Goal: Task Accomplishment & Management: Complete application form

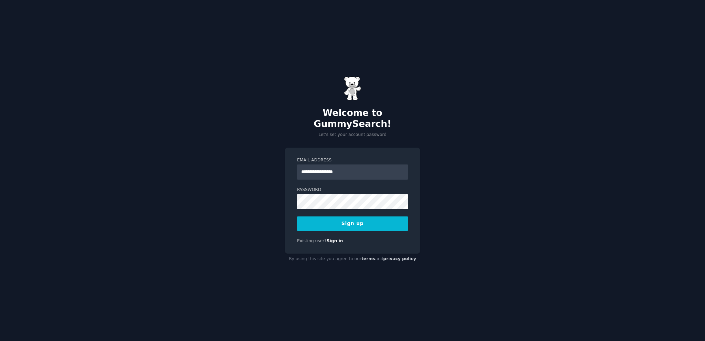
drag, startPoint x: 337, startPoint y: 166, endPoint x: 341, endPoint y: 166, distance: 3.8
click at [341, 166] on input "**********" at bounding box center [352, 172] width 111 height 15
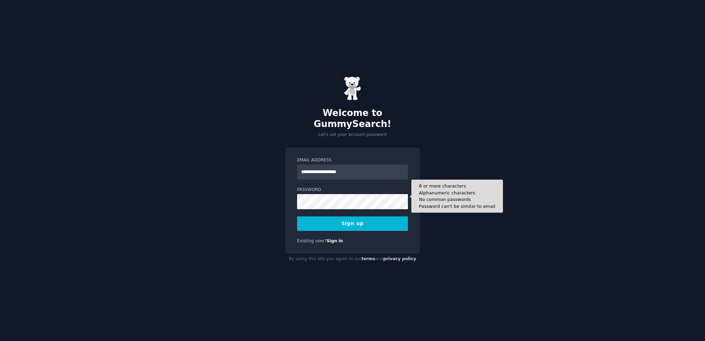
type input "**********"
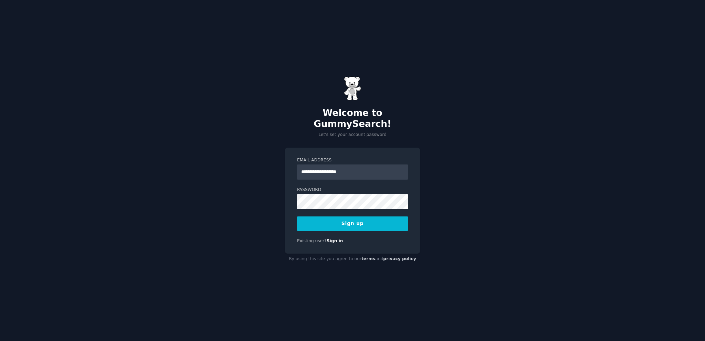
click at [334, 217] on button "Sign up" at bounding box center [352, 224] width 111 height 14
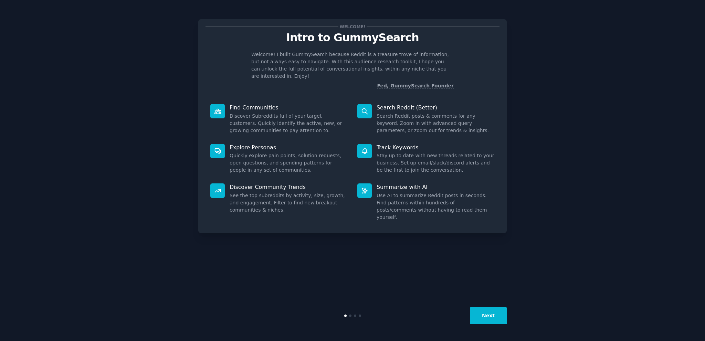
drag, startPoint x: 448, startPoint y: 159, endPoint x: 293, endPoint y: 156, distance: 155.7
click at [293, 156] on dl "Explore Personas Quickly explore pain points, solution requests, open questions…" at bounding box center [353, 159] width 294 height 40
click at [491, 315] on button "Next" at bounding box center [488, 316] width 37 height 17
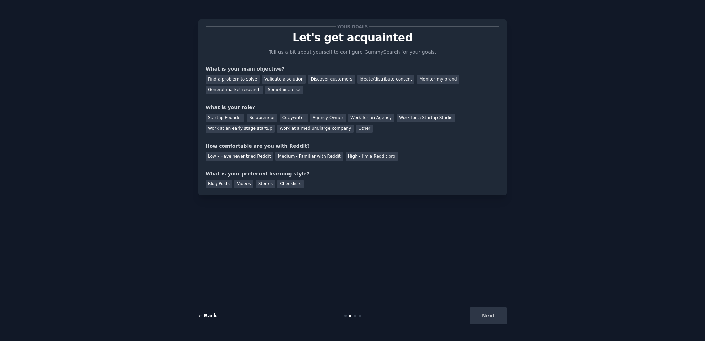
click at [207, 314] on link "← Back" at bounding box center [207, 316] width 19 height 6
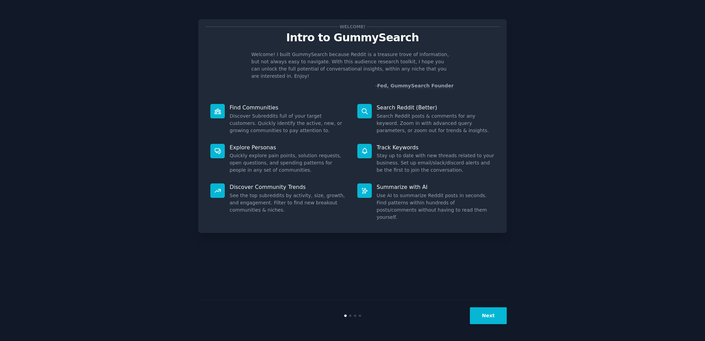
click at [278, 108] on p "Find Communities" at bounding box center [289, 107] width 118 height 7
click at [253, 105] on p "Find Communities" at bounding box center [289, 107] width 118 height 7
click at [287, 197] on dd "See the top subreddits by activity, size, growth, and engagement. Filter to fin…" at bounding box center [289, 203] width 118 height 22
click at [431, 208] on dd "Use AI to summarize Reddit posts in seconds. Find patterns within hundreds of p…" at bounding box center [436, 206] width 118 height 29
click at [491, 318] on button "Next" at bounding box center [488, 316] width 37 height 17
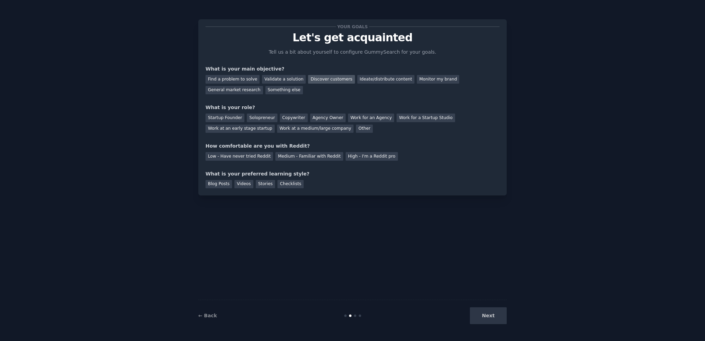
click at [331, 80] on div "Discover customers" at bounding box center [331, 79] width 47 height 9
click at [240, 75] on div "Find a problem to solve" at bounding box center [233, 79] width 54 height 9
click at [325, 79] on div "Discover customers" at bounding box center [331, 79] width 47 height 9
click at [307, 95] on div "Your goals Let's get acquainted Tell us a bit about yourself to configure Gummy…" at bounding box center [353, 108] width 294 height 162
click at [488, 317] on div "Next" at bounding box center [455, 316] width 103 height 17
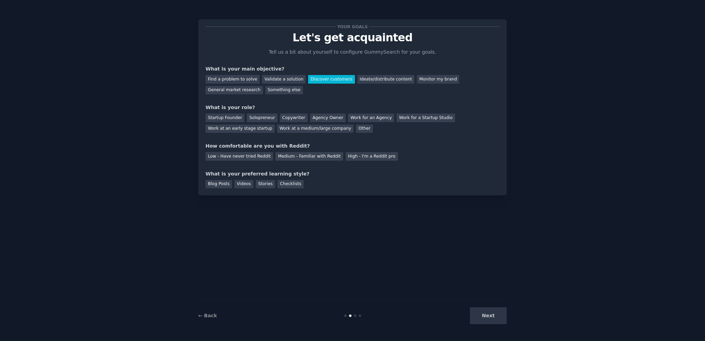
click at [489, 313] on div "Next" at bounding box center [455, 316] width 103 height 17
click at [489, 318] on div "Next" at bounding box center [455, 316] width 103 height 17
click at [489, 315] on div "Next" at bounding box center [455, 316] width 103 height 17
click at [230, 118] on div "Startup Founder" at bounding box center [225, 118] width 39 height 9
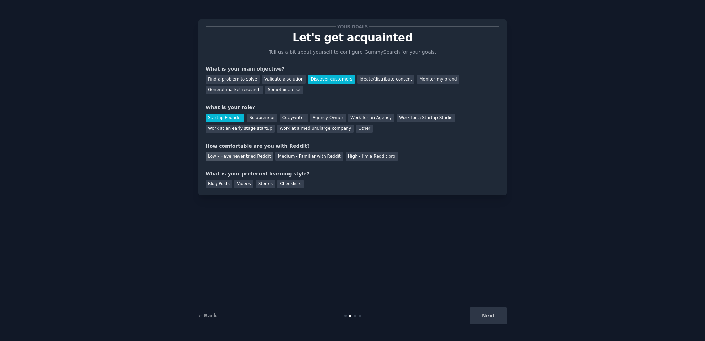
click at [254, 157] on div "Low - Have never tried Reddit" at bounding box center [240, 156] width 68 height 9
click at [266, 184] on div "Stories" at bounding box center [265, 184] width 19 height 9
click at [207, 184] on div "Blog Posts" at bounding box center [219, 184] width 27 height 9
click at [259, 184] on div "Stories" at bounding box center [265, 184] width 19 height 9
click at [488, 314] on button "Next" at bounding box center [488, 316] width 37 height 17
